Goal: Task Accomplishment & Management: Use online tool/utility

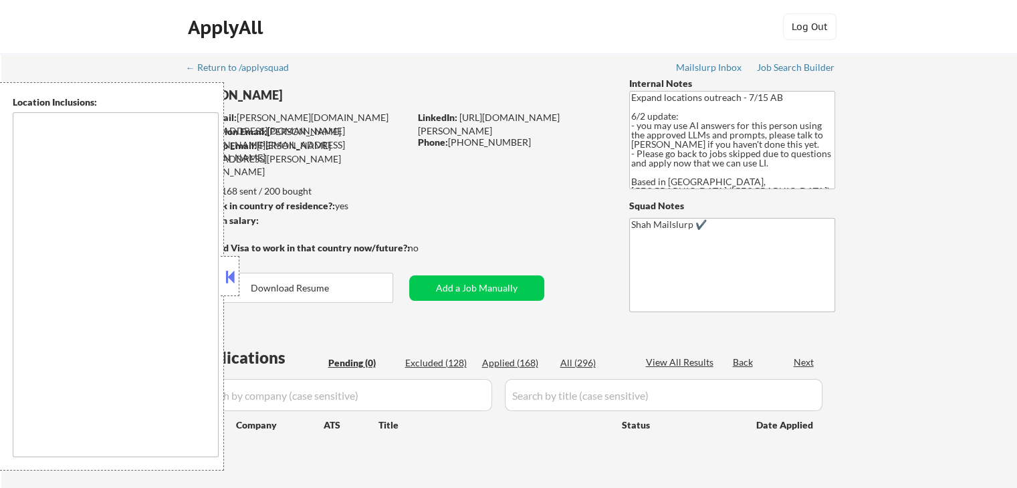
type textarea "[GEOGRAPHIC_DATA], ON [GEOGRAPHIC_DATA], ON [GEOGRAPHIC_DATA], ON [GEOGRAPHIC_D…"
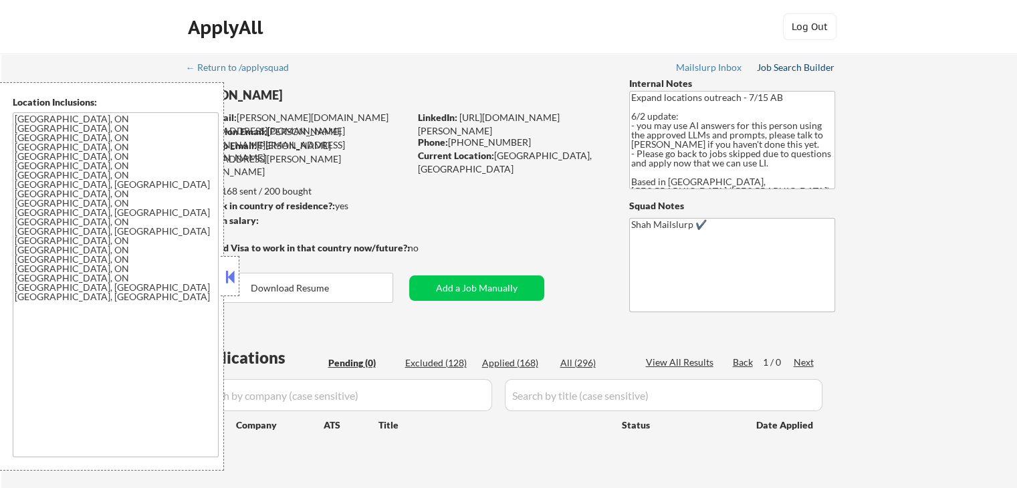
click at [802, 66] on div "Job Search Builder" at bounding box center [796, 67] width 78 height 9
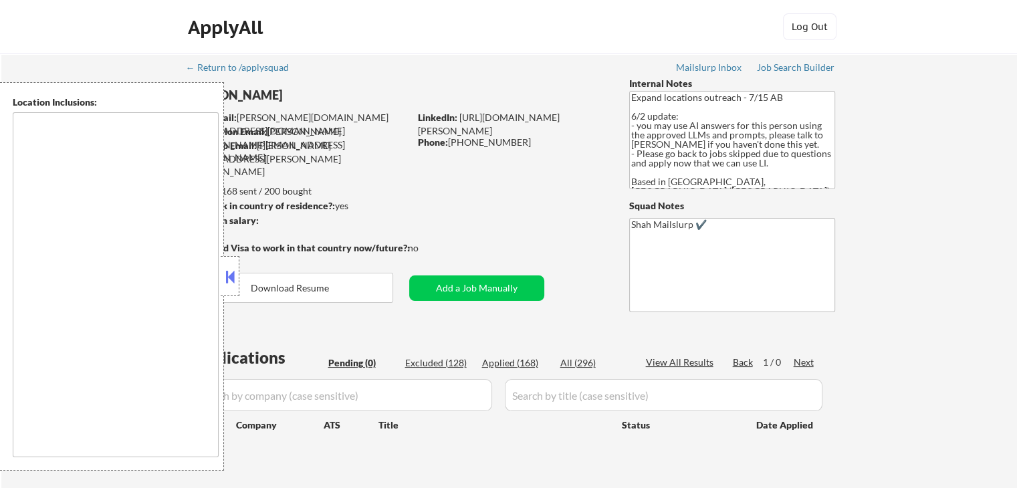
type textarea "[GEOGRAPHIC_DATA], ON [GEOGRAPHIC_DATA], ON [GEOGRAPHIC_DATA], ON [GEOGRAPHIC_D…"
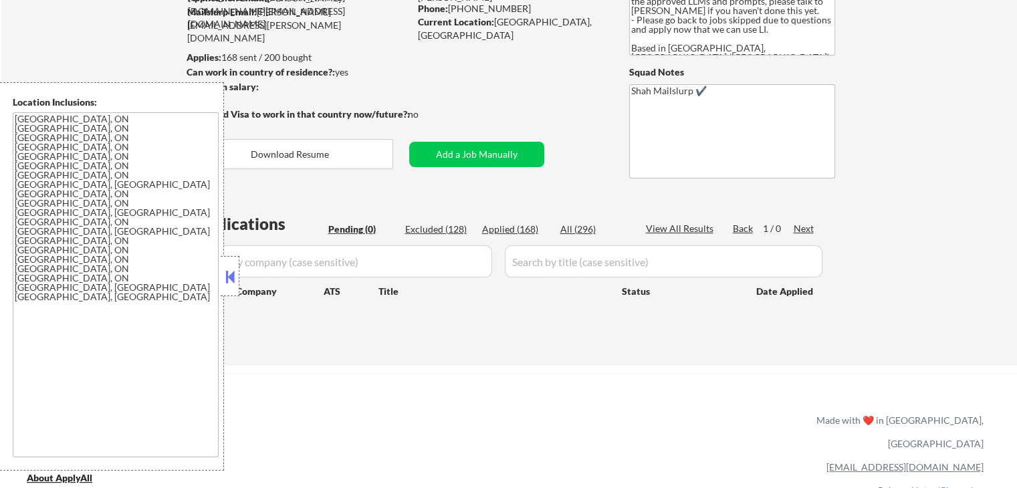
scroll to position [67, 0]
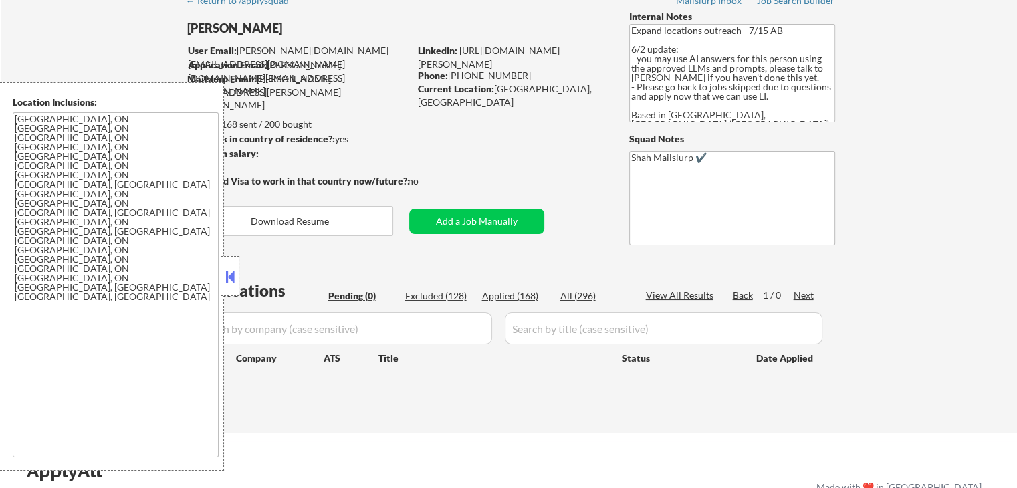
click at [231, 279] on button at bounding box center [230, 277] width 15 height 20
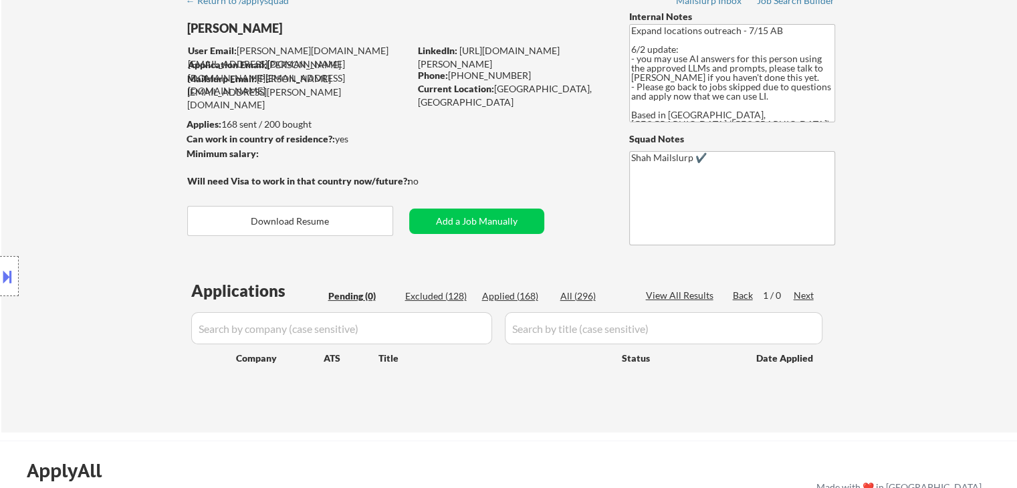
scroll to position [0, 0]
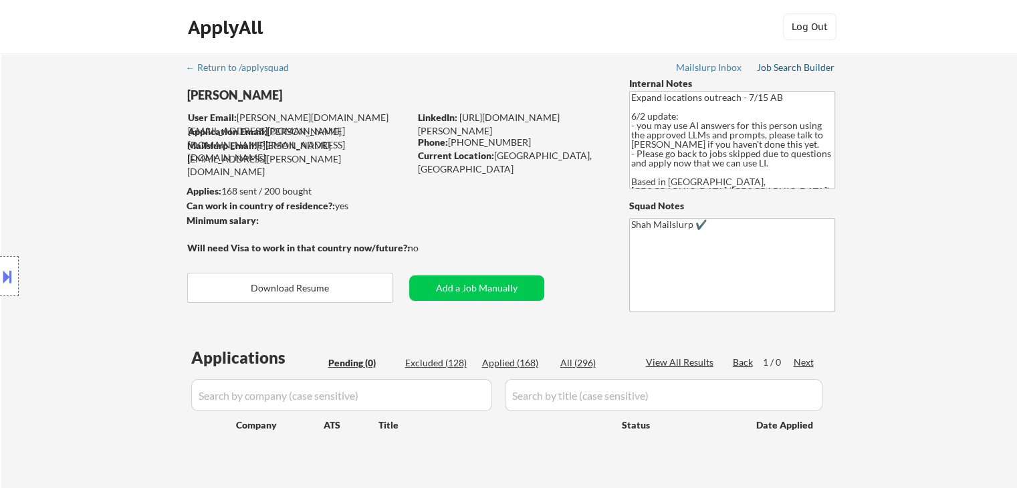
click at [794, 67] on div "Job Search Builder" at bounding box center [796, 67] width 78 height 9
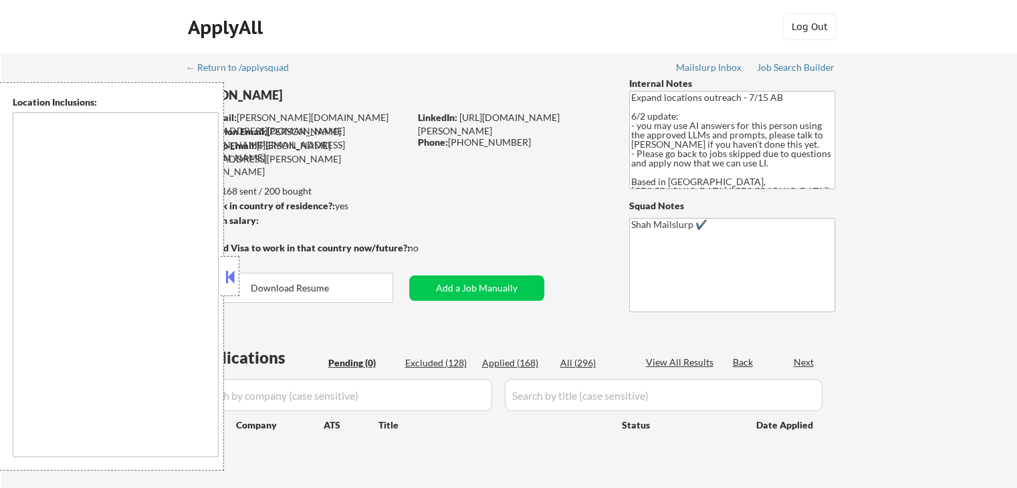
type textarea "[GEOGRAPHIC_DATA], ON [GEOGRAPHIC_DATA], ON [GEOGRAPHIC_DATA], ON [GEOGRAPHIC_D…"
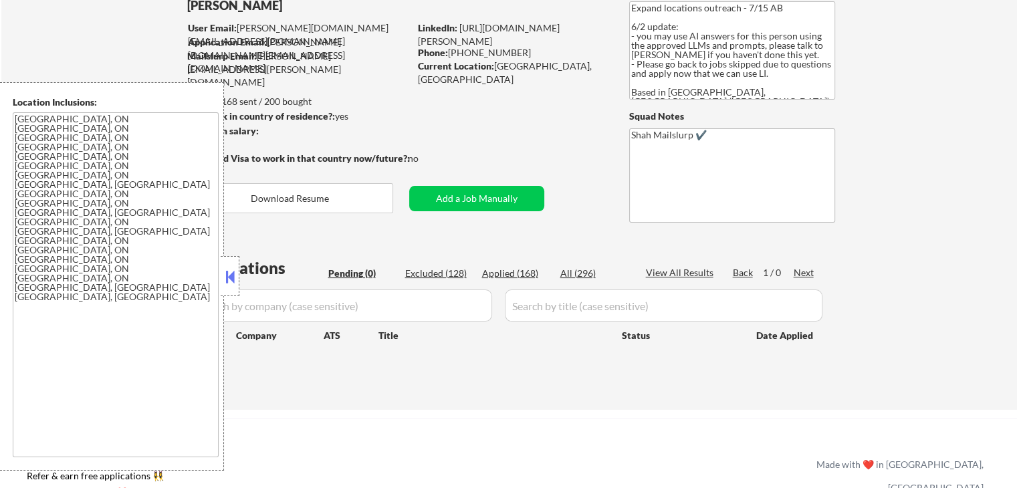
scroll to position [201, 0]
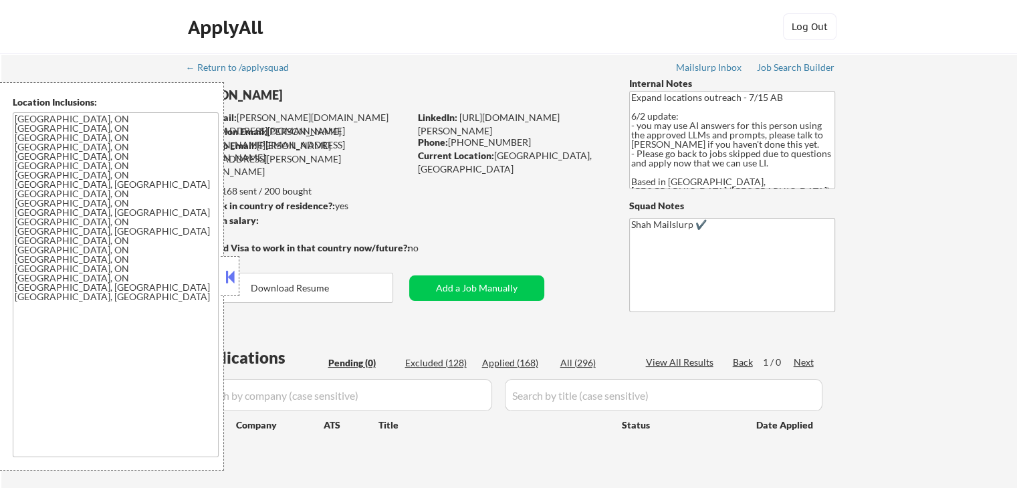
scroll to position [67, 0]
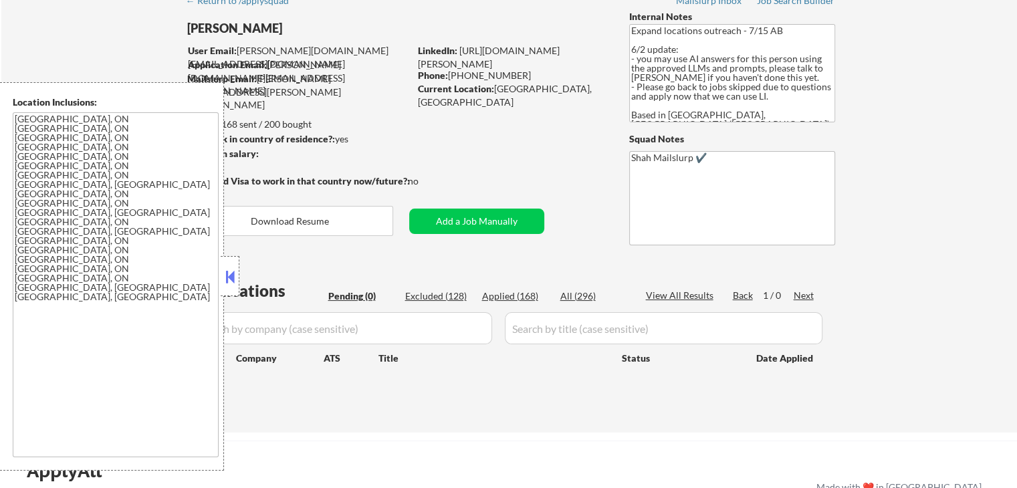
click at [227, 274] on button at bounding box center [230, 277] width 15 height 20
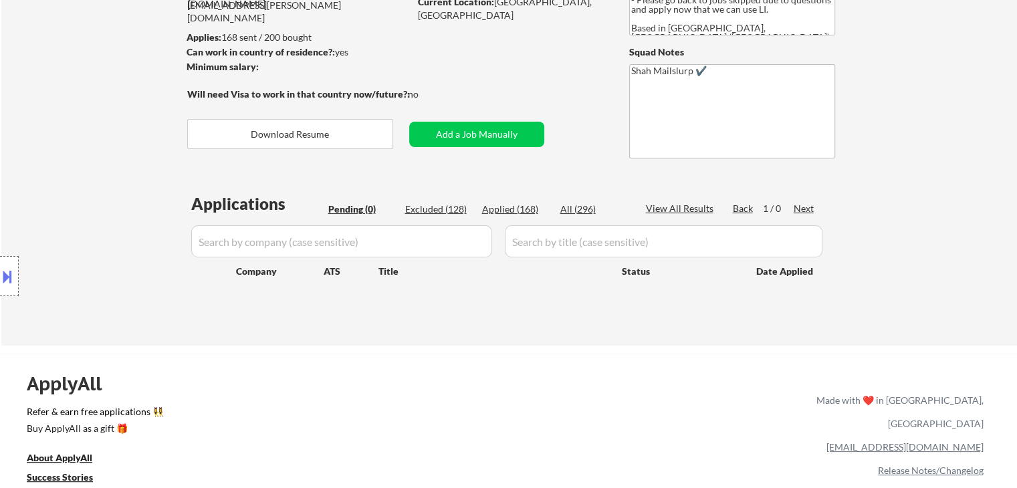
scroll to position [201, 0]
